Goal: Task Accomplishment & Management: Use online tool/utility

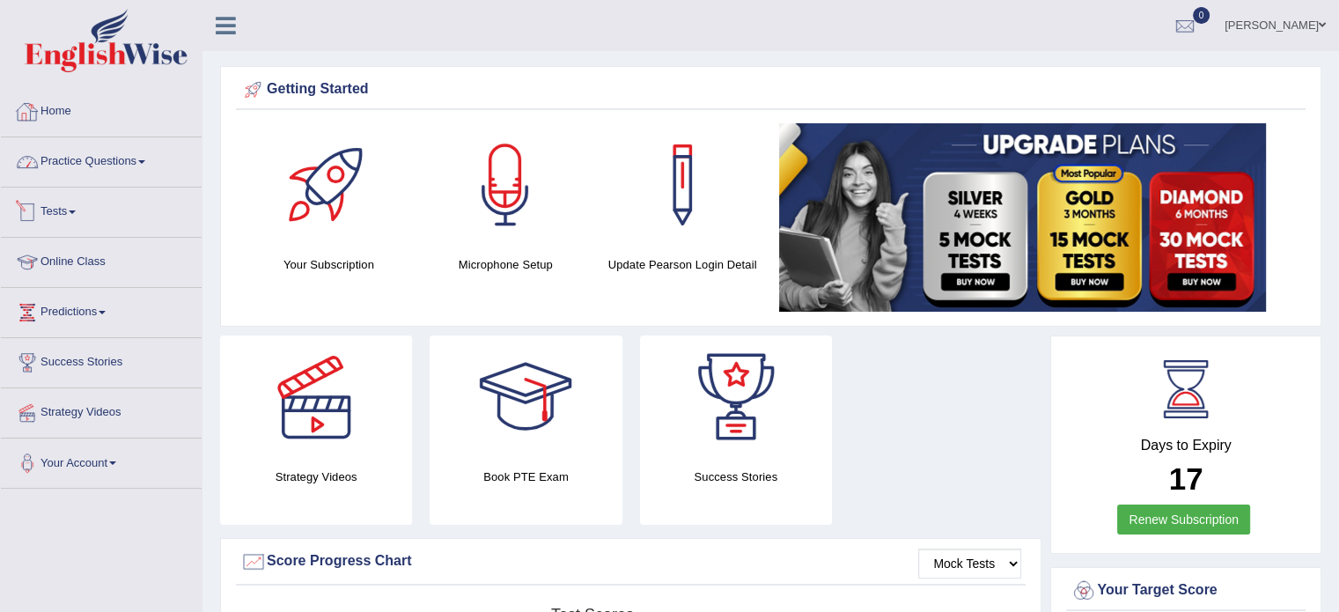
click at [51, 103] on link "Home" at bounding box center [101, 109] width 201 height 44
click at [484, 196] on div at bounding box center [505, 184] width 123 height 123
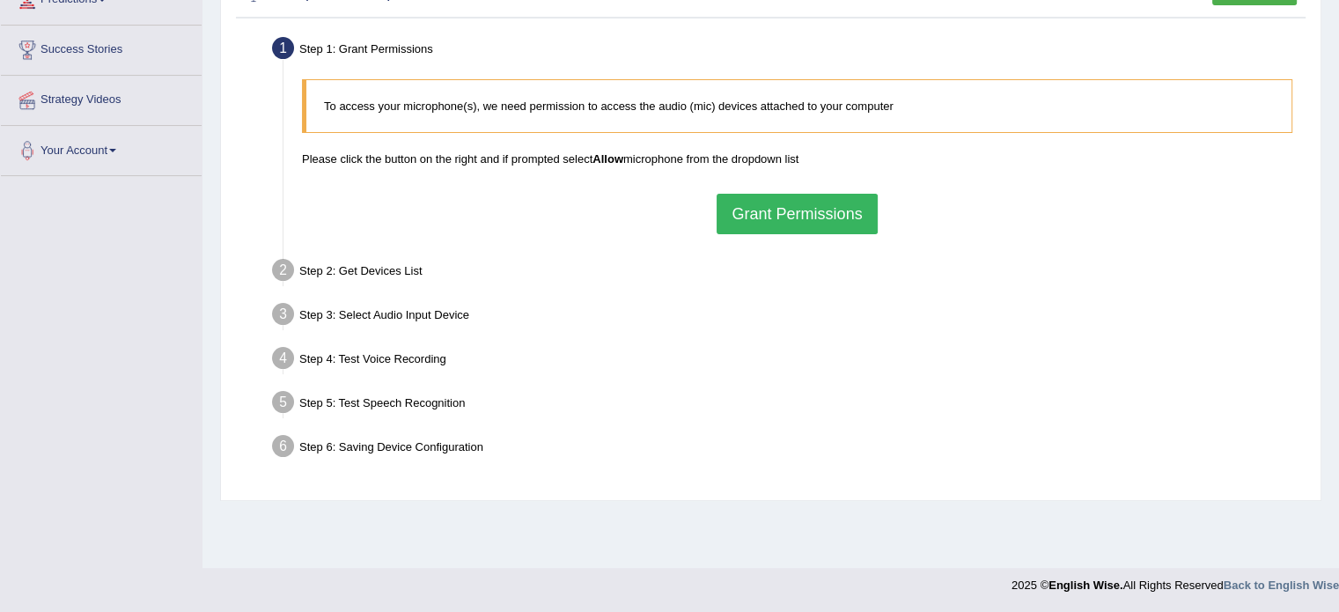
scroll to position [224, 0]
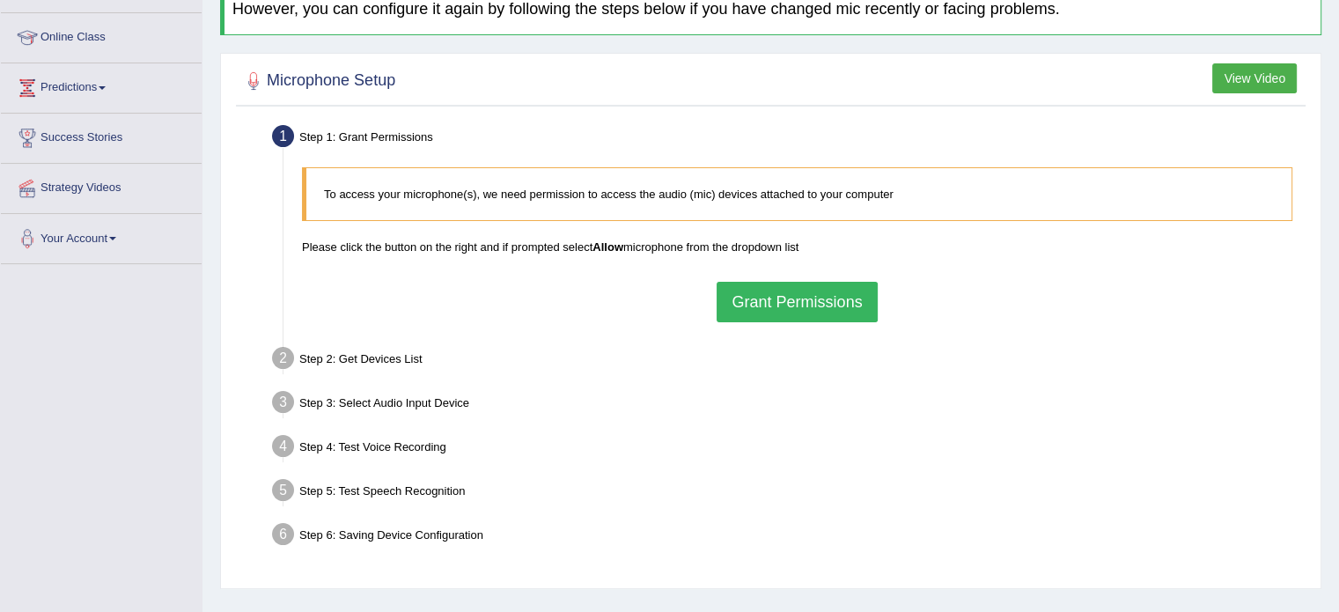
click at [793, 297] on button "Grant Permissions" at bounding box center [797, 302] width 160 height 40
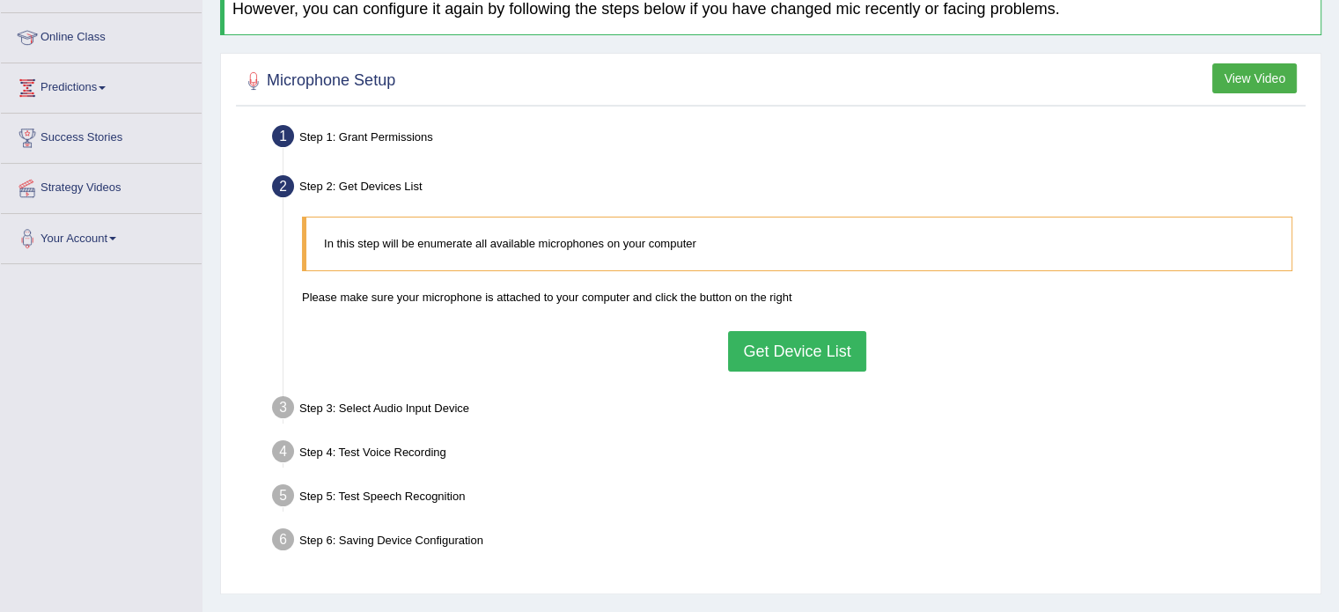
click at [782, 354] on button "Get Device List" at bounding box center [796, 351] width 137 height 40
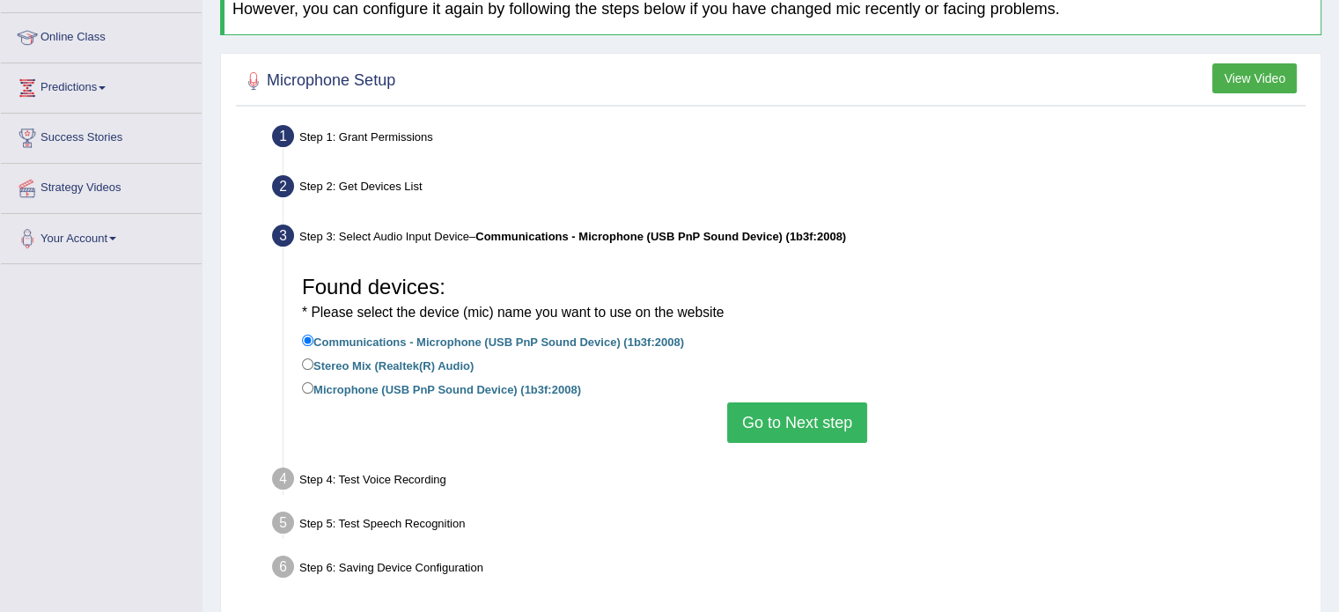
click at [806, 432] on button "Go to Next step" at bounding box center [797, 422] width 140 height 40
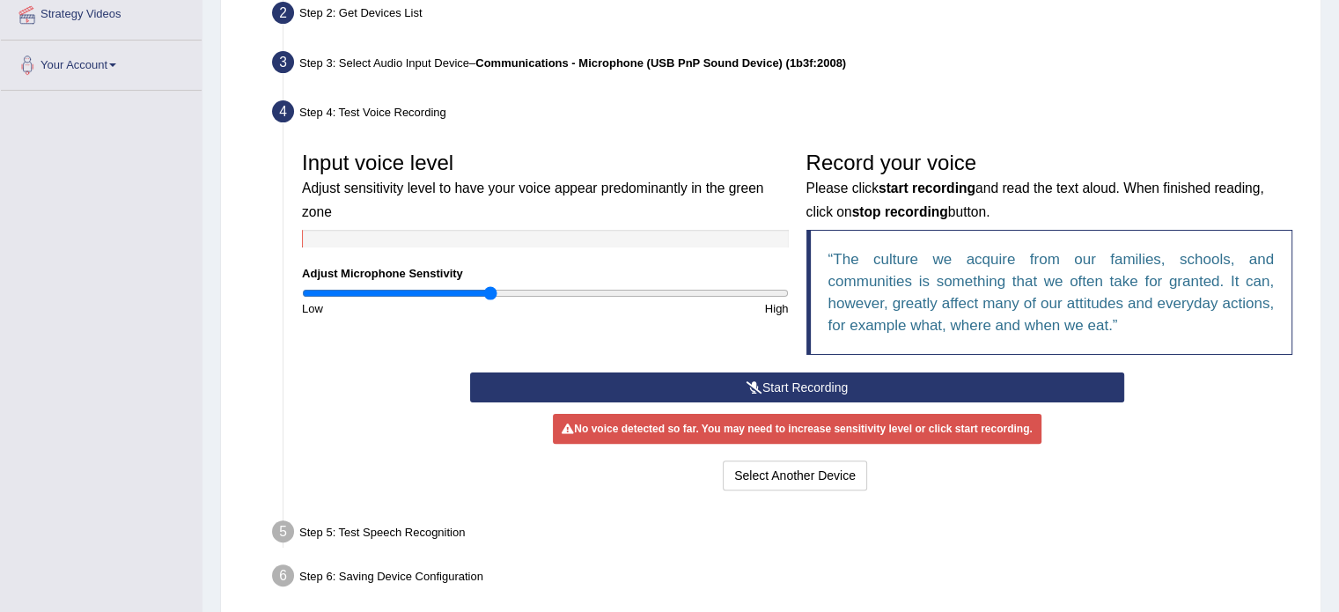
scroll to position [401, 0]
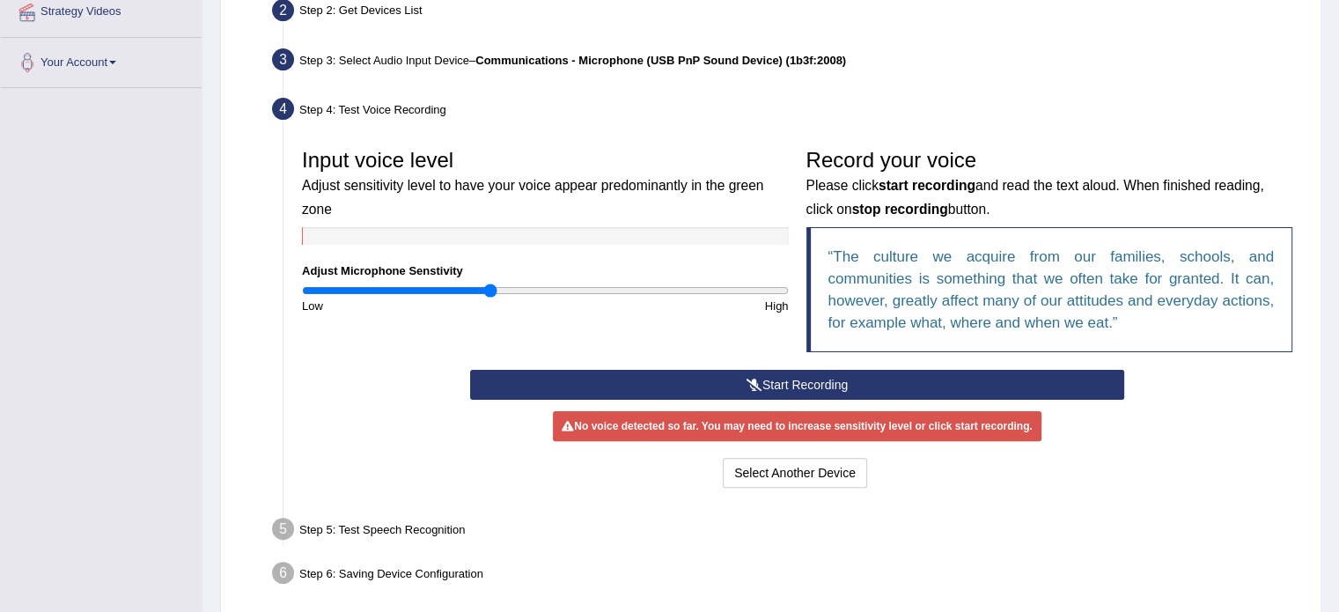
click at [748, 379] on icon at bounding box center [754, 385] width 16 height 12
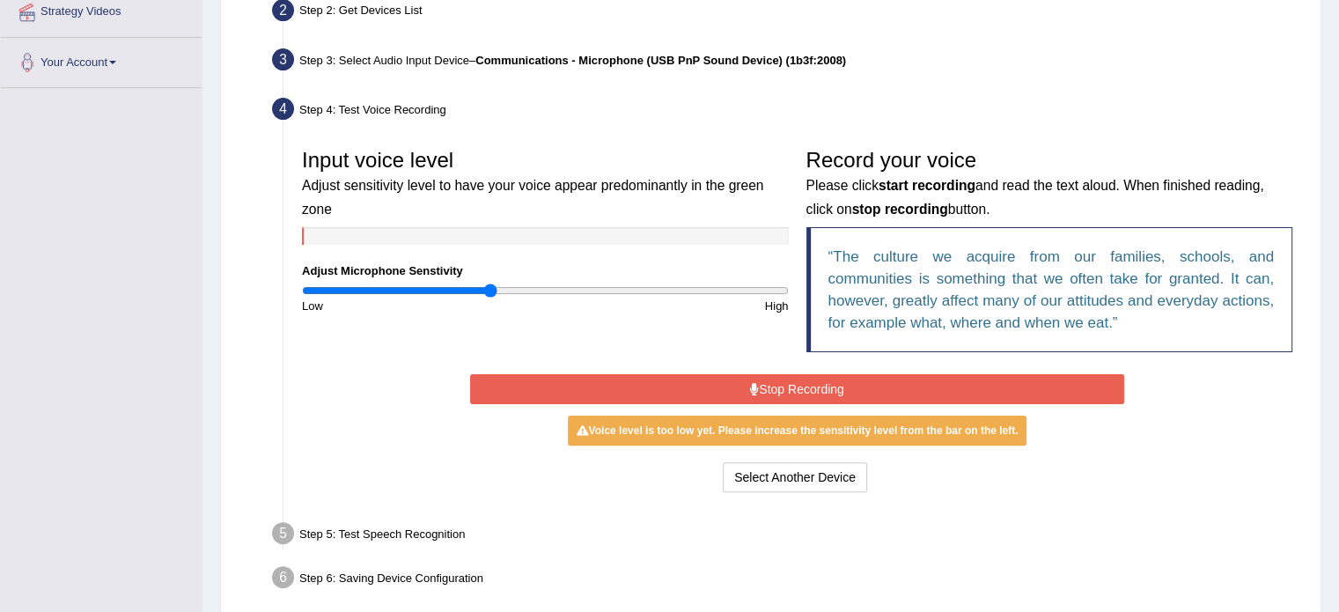
click at [761, 383] on button "Stop Recording" at bounding box center [797, 389] width 654 height 30
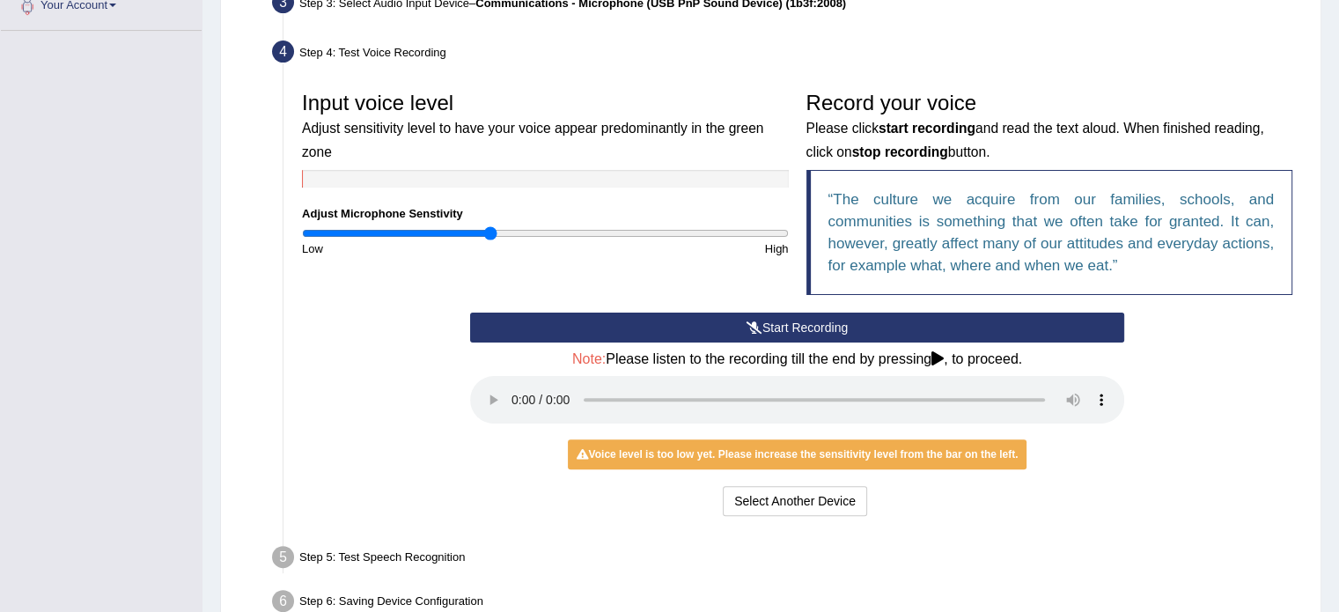
scroll to position [489, 0]
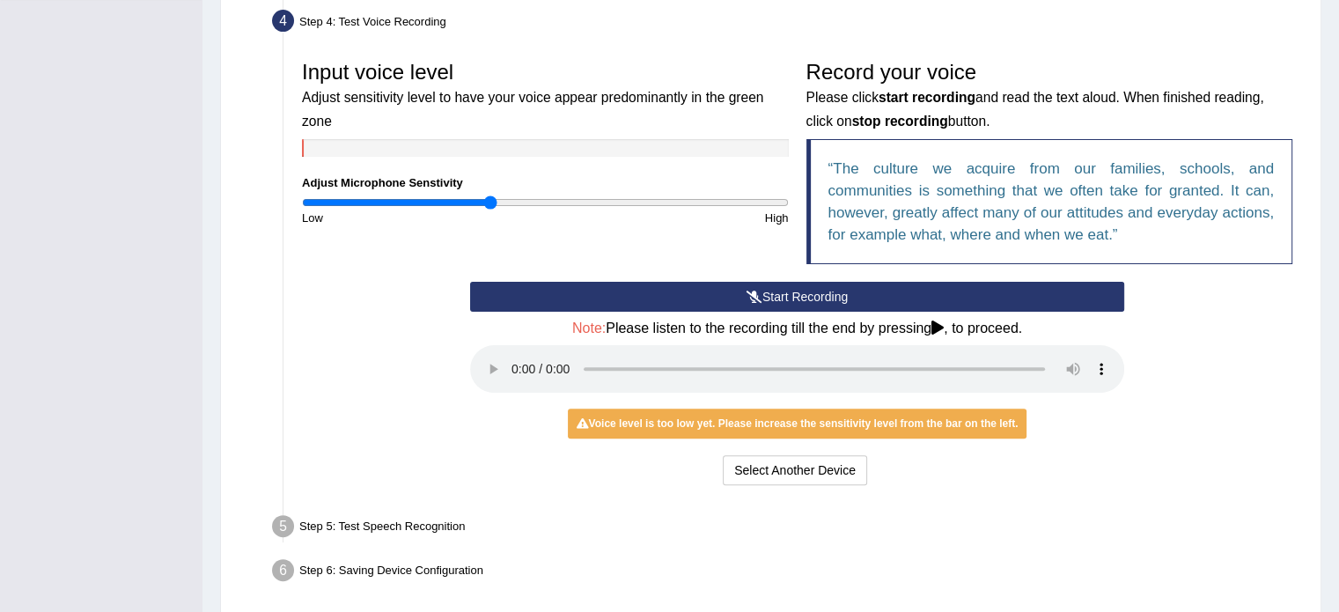
click at [522, 189] on div "Input voice level Adjust sensitivity level to have your voice appear predominan…" at bounding box center [545, 139] width 504 height 174
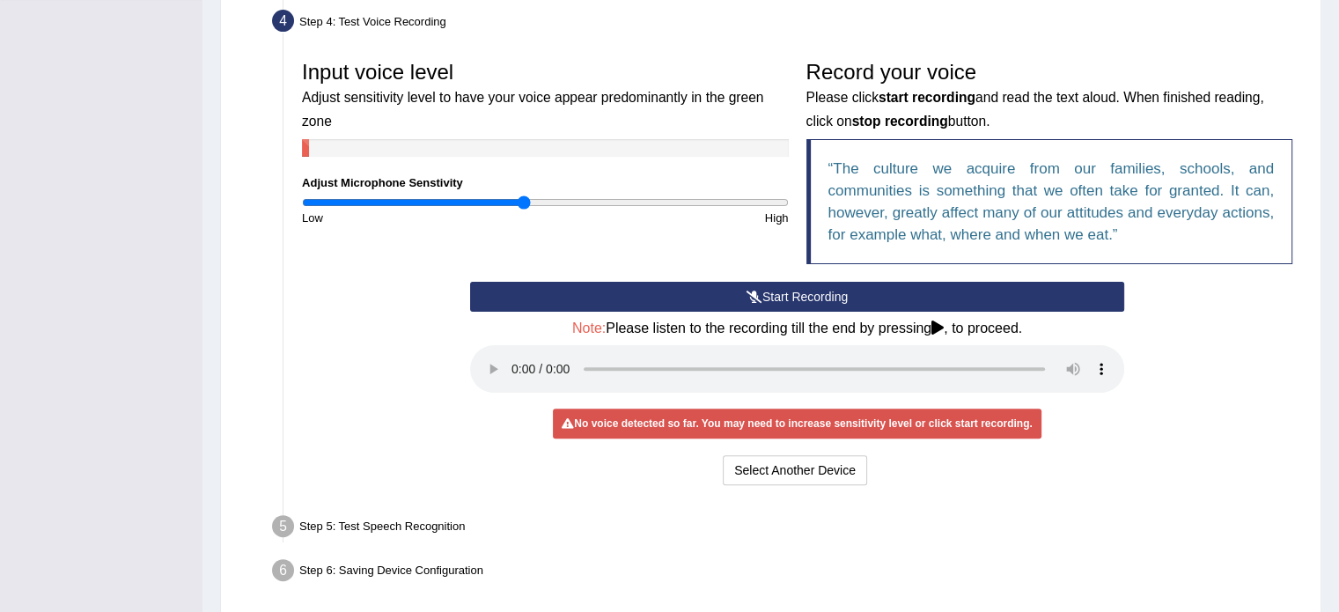
type input "0.92"
click at [521, 196] on input "range" at bounding box center [545, 202] width 487 height 14
click at [824, 291] on button "Start Recording" at bounding box center [797, 297] width 654 height 30
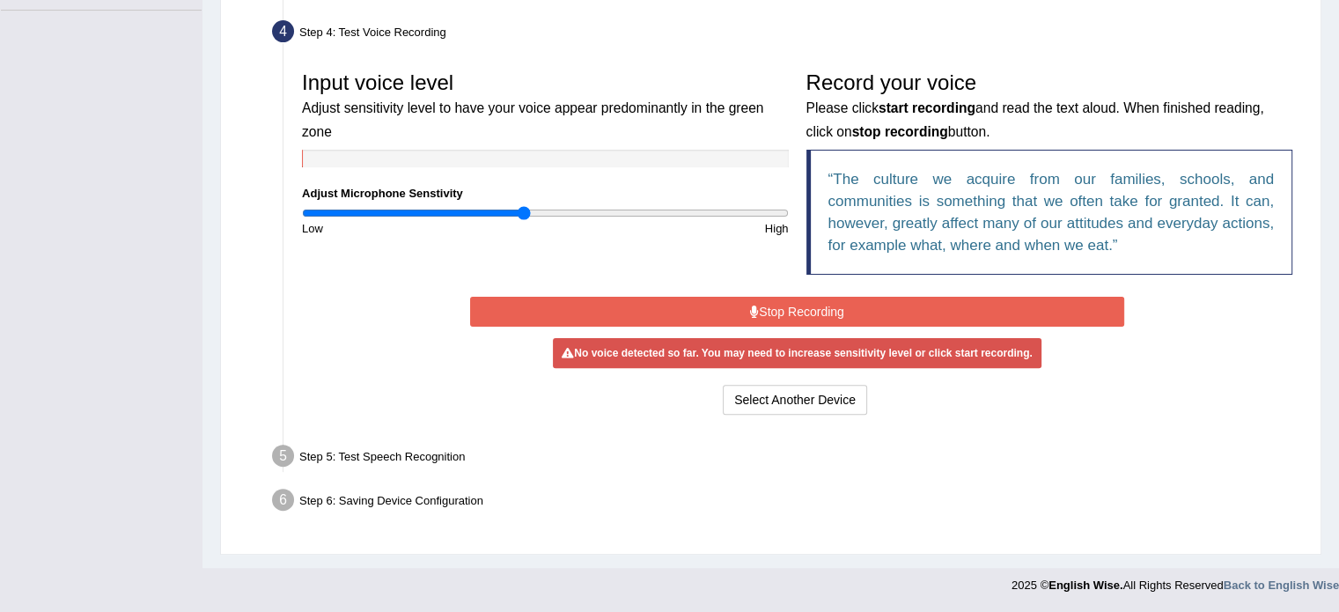
scroll to position [475, 0]
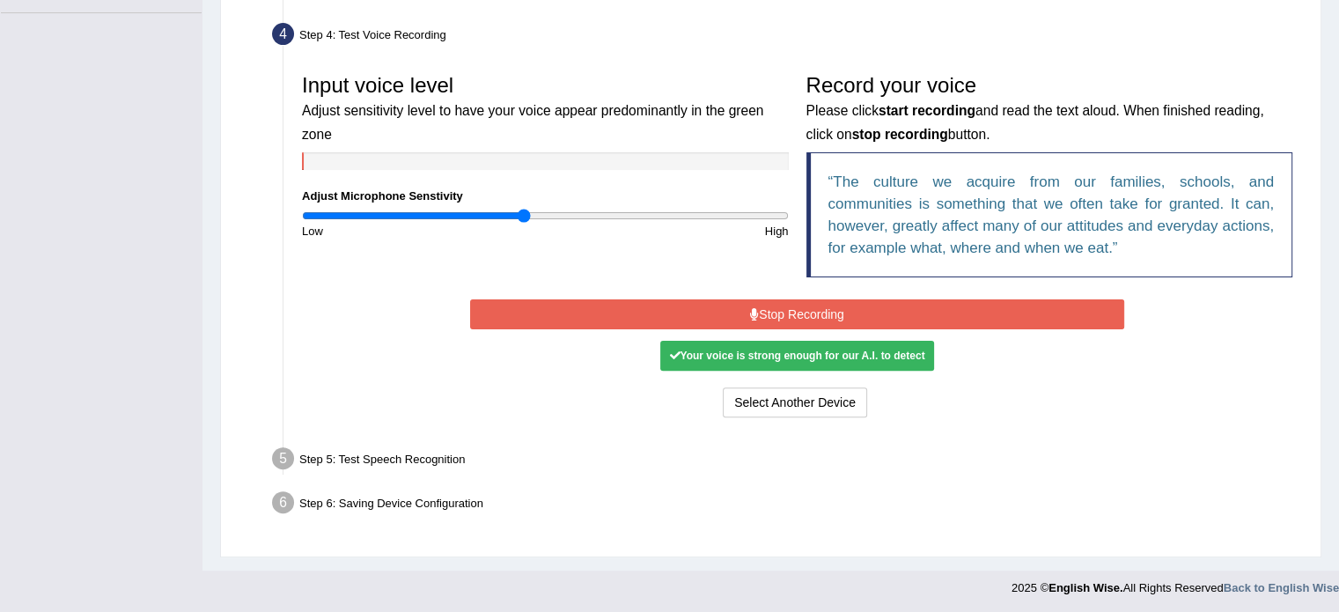
click at [805, 312] on button "Stop Recording" at bounding box center [797, 314] width 654 height 30
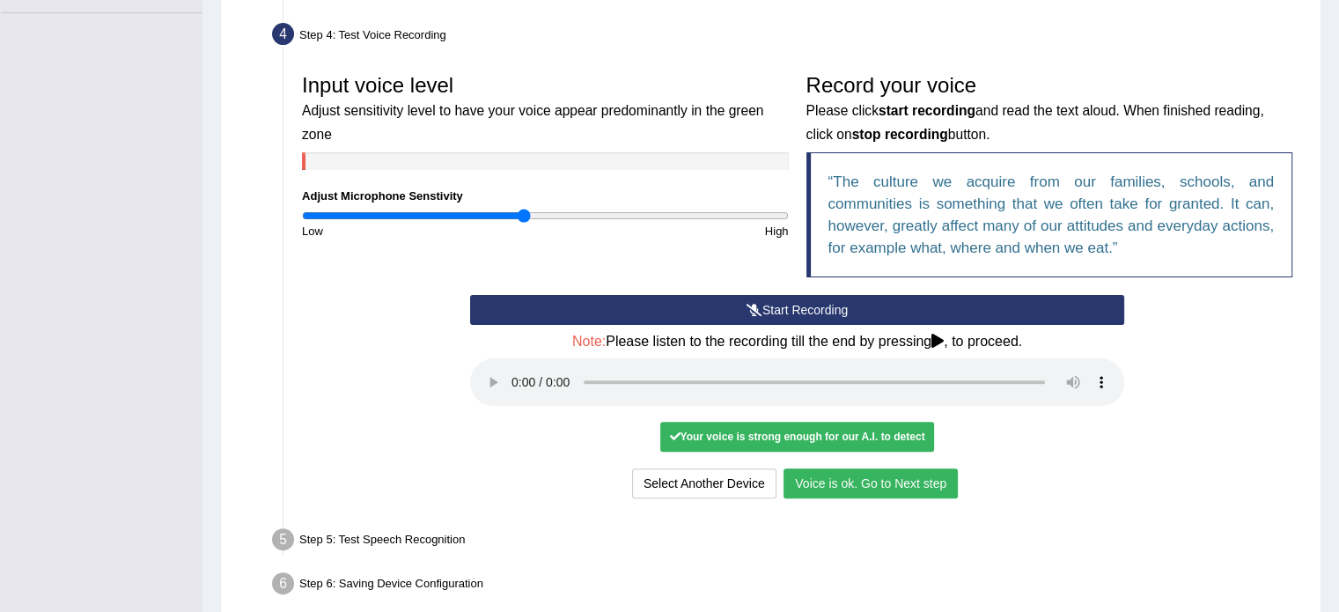
click at [841, 491] on button "Voice is ok. Go to Next step" at bounding box center [870, 483] width 174 height 30
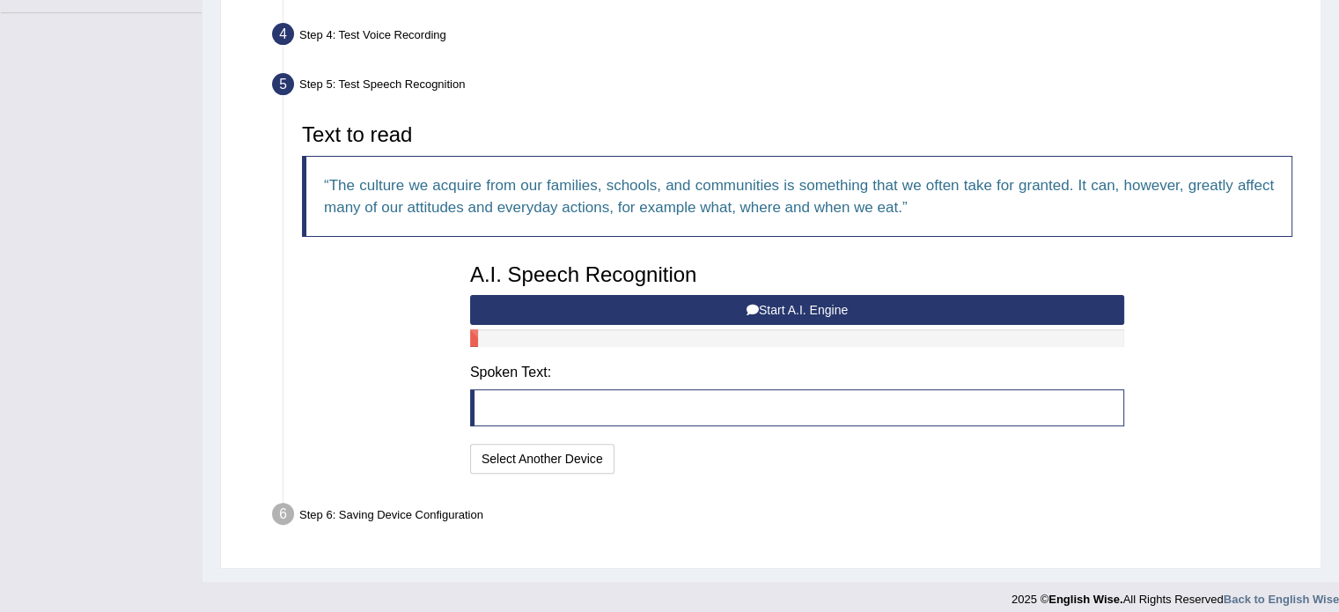
click at [669, 311] on button "Start A.I. Engine" at bounding box center [797, 310] width 654 height 30
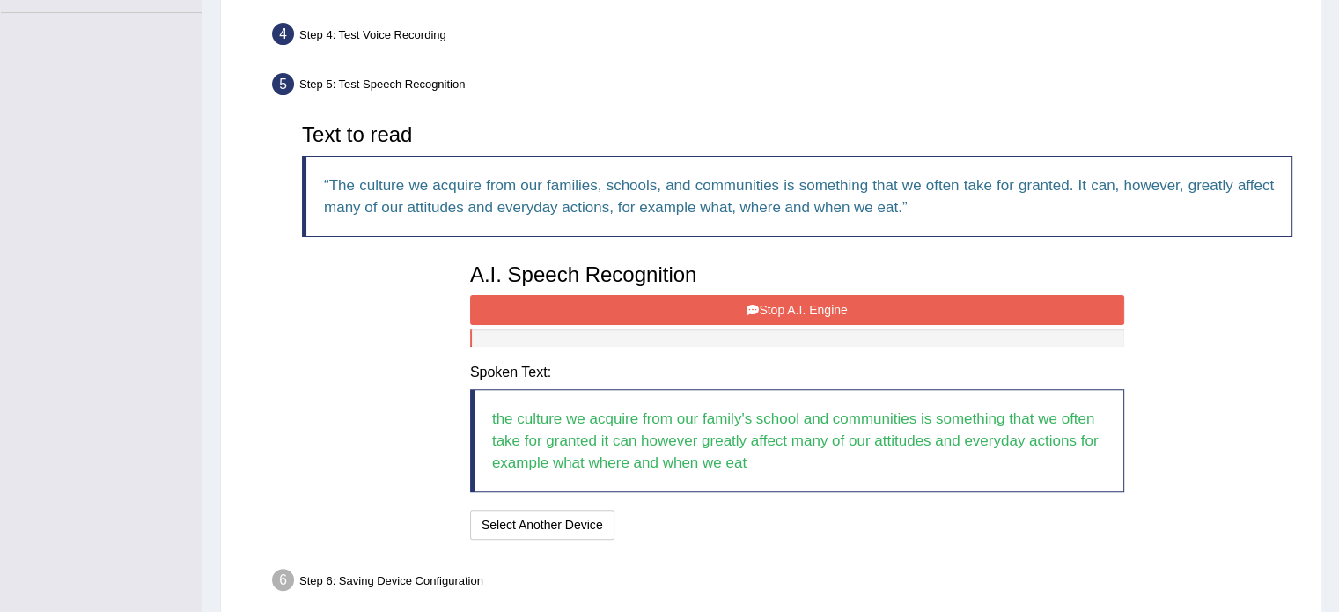
click at [669, 311] on button "Stop A.I. Engine" at bounding box center [797, 310] width 654 height 30
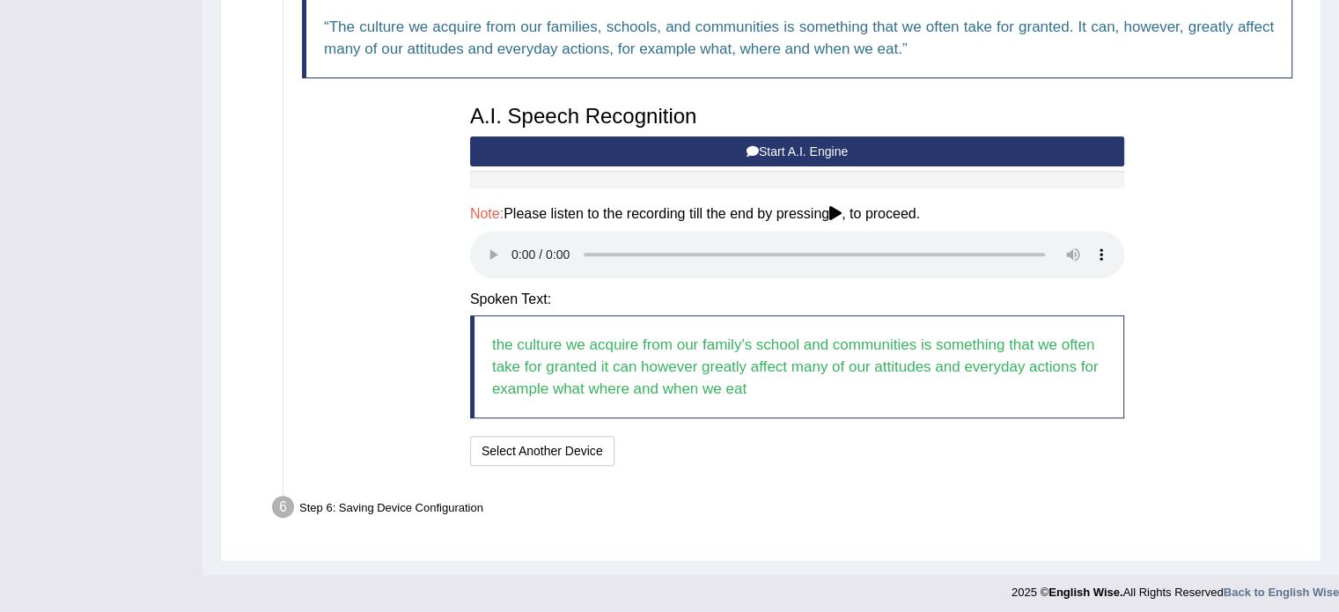
scroll to position [637, 0]
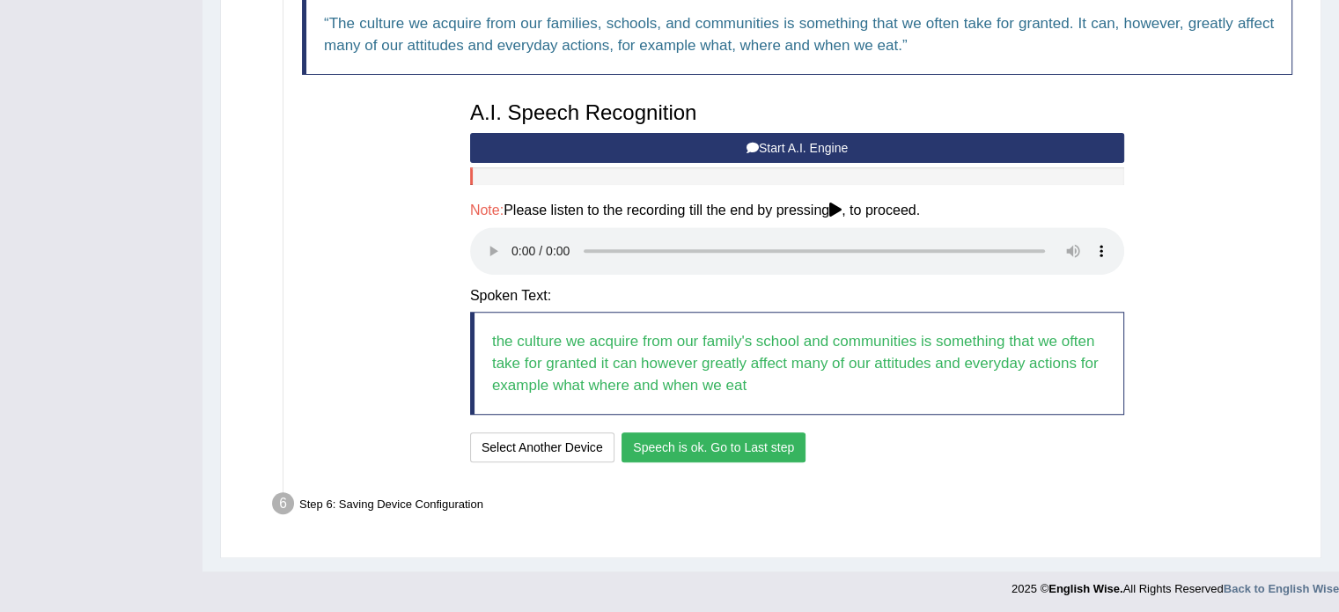
click at [704, 443] on button "Speech is ok. Go to Last step" at bounding box center [713, 447] width 184 height 30
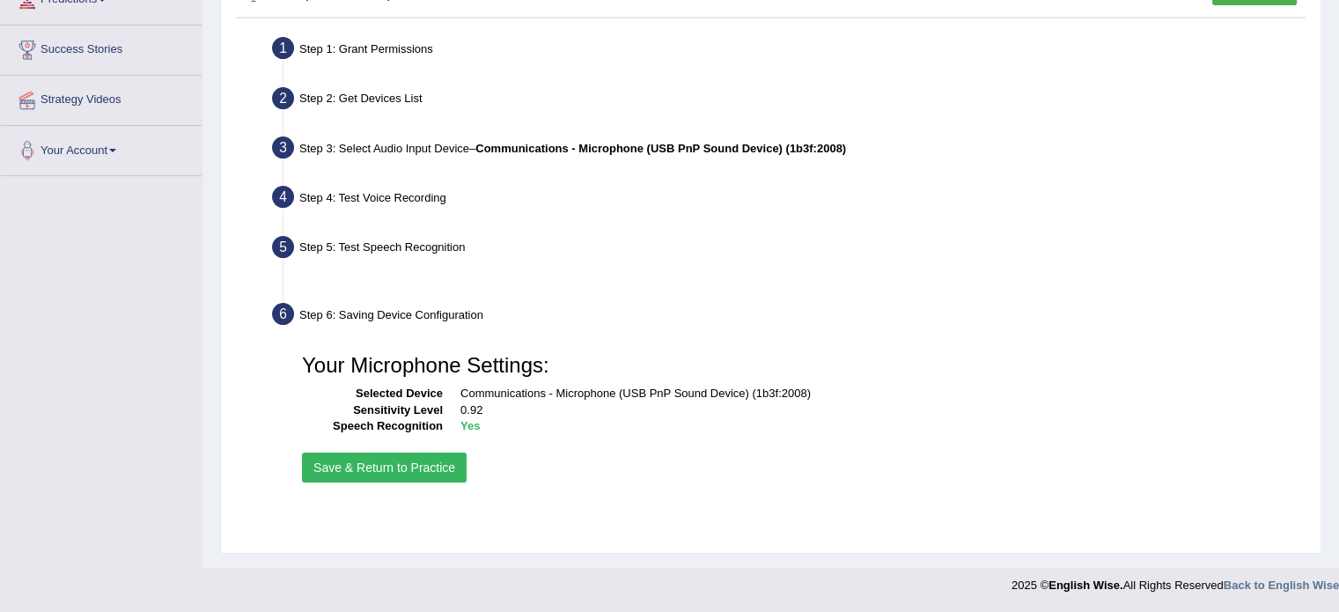
scroll to position [312, 0]
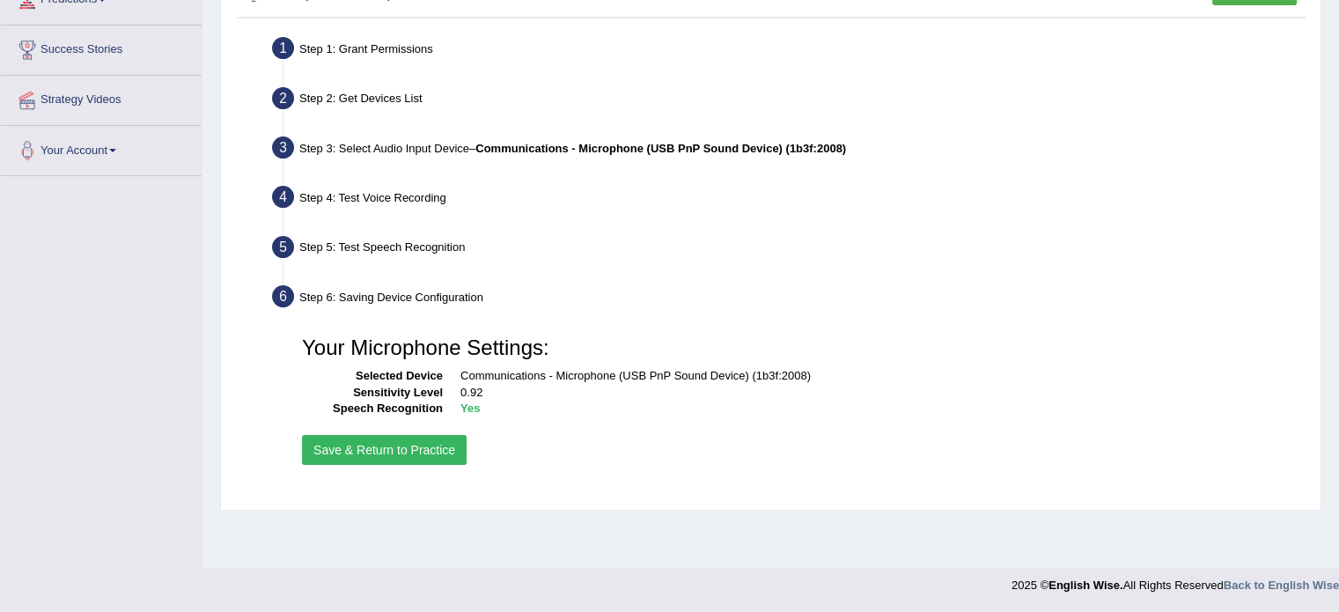
click at [380, 446] on button "Save & Return to Practice" at bounding box center [384, 450] width 165 height 30
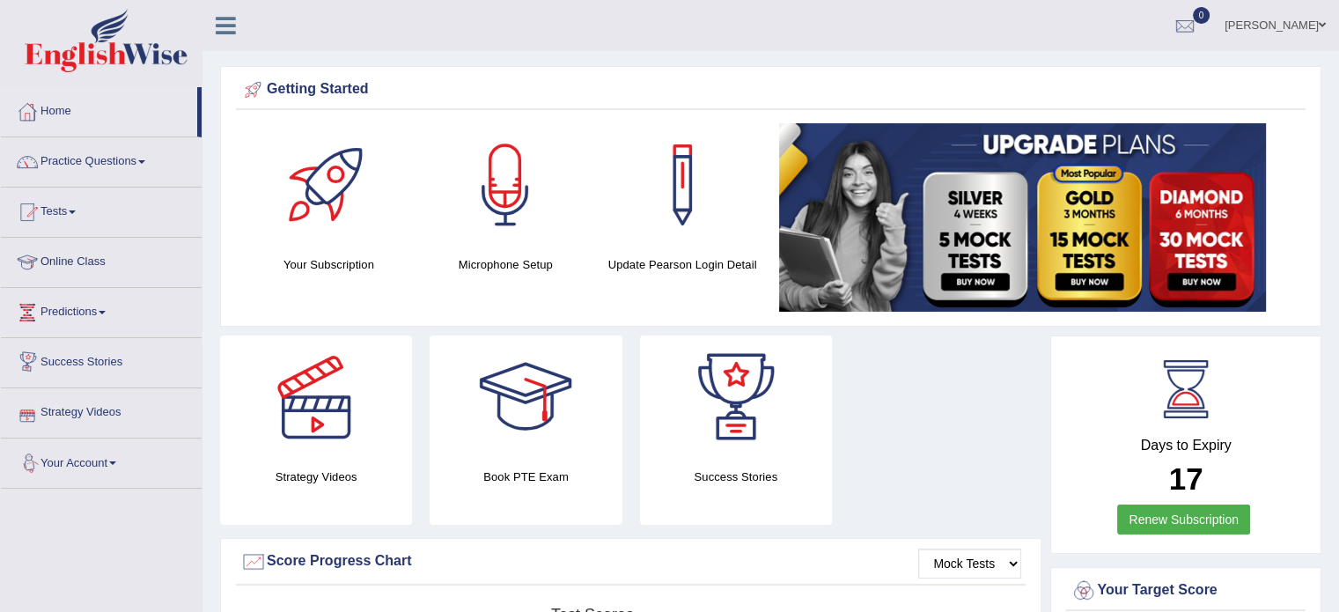
click at [63, 470] on link "Your Account" at bounding box center [101, 460] width 201 height 44
click at [48, 109] on link "Home" at bounding box center [99, 109] width 196 height 44
